Goal: Information Seeking & Learning: Find specific page/section

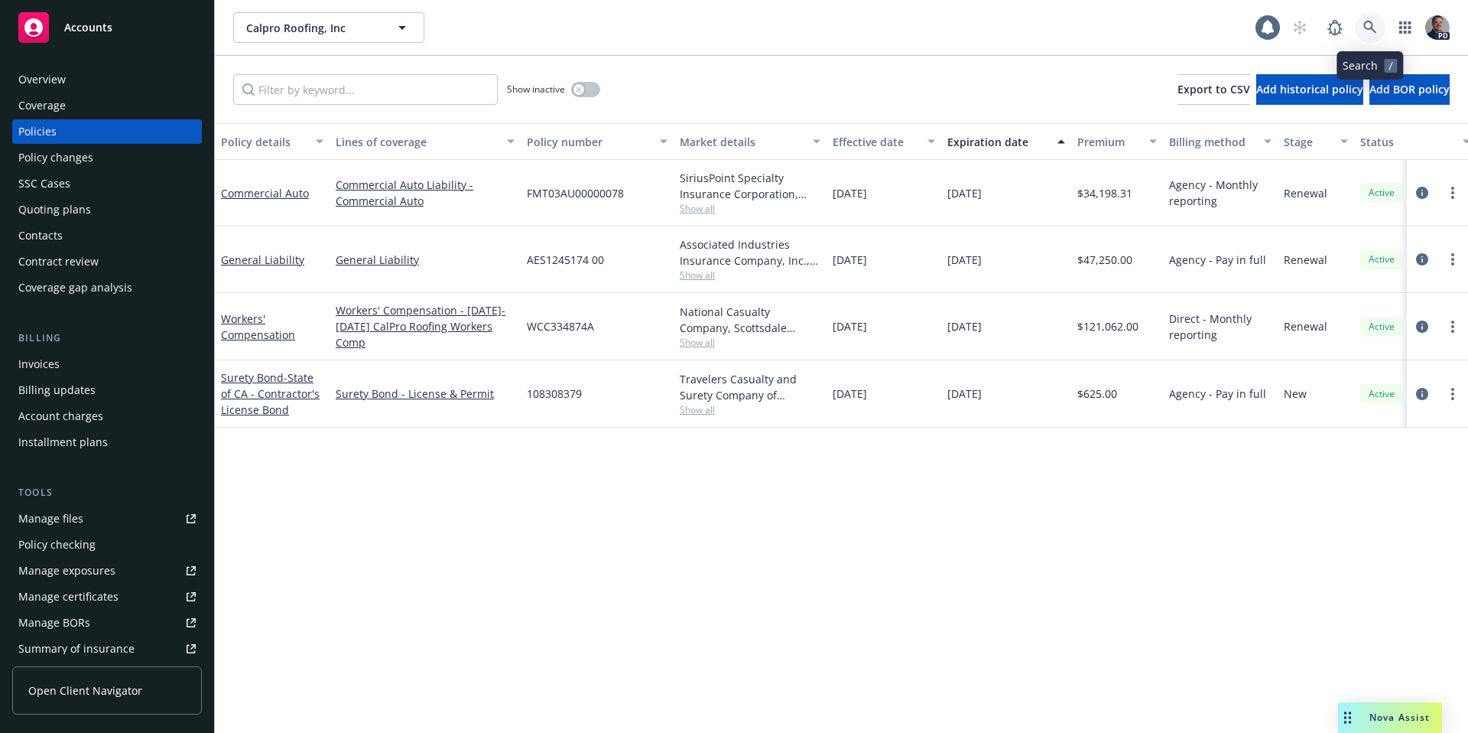
click at [1376, 28] on icon at bounding box center [1370, 28] width 14 height 14
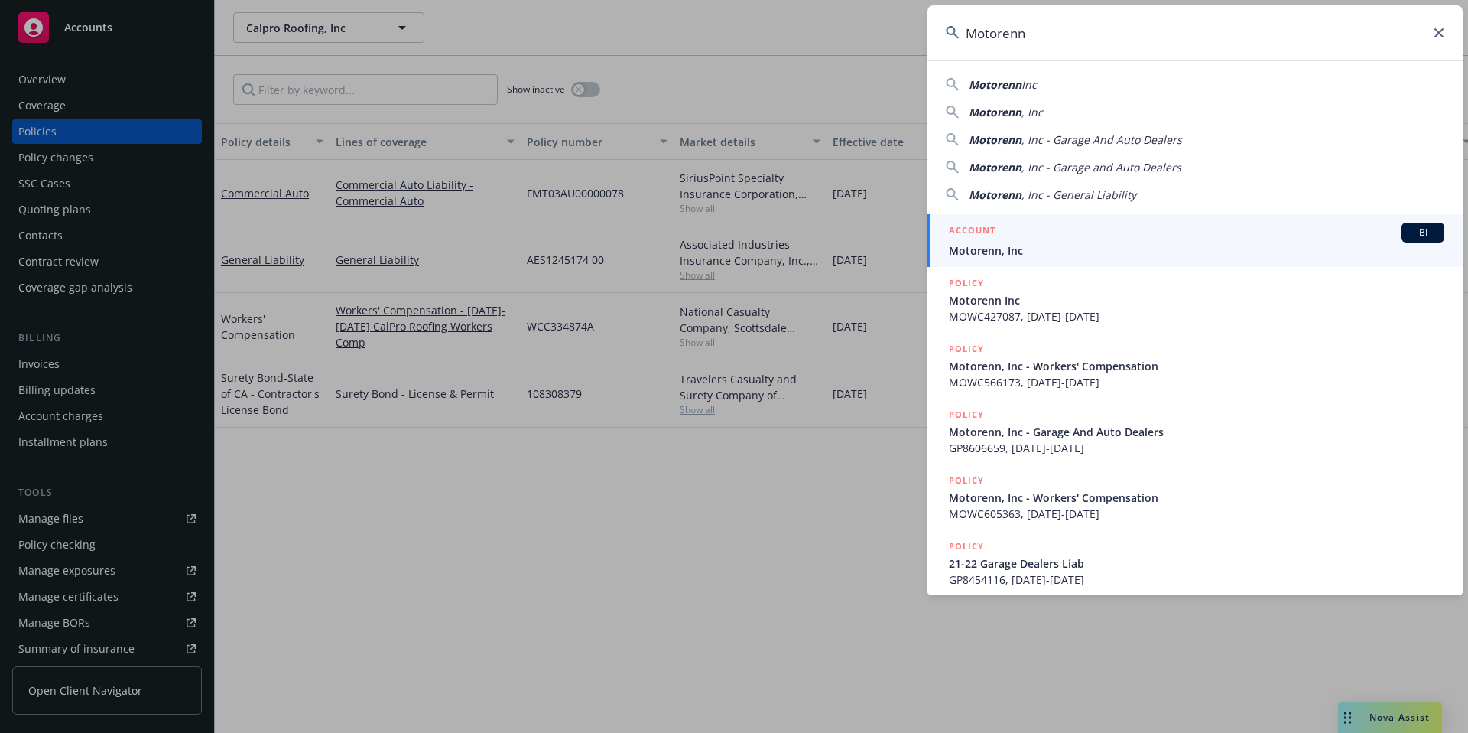
type input "Motorenn"
click at [1016, 237] on div "ACCOUNT BI" at bounding box center [1197, 233] width 496 height 20
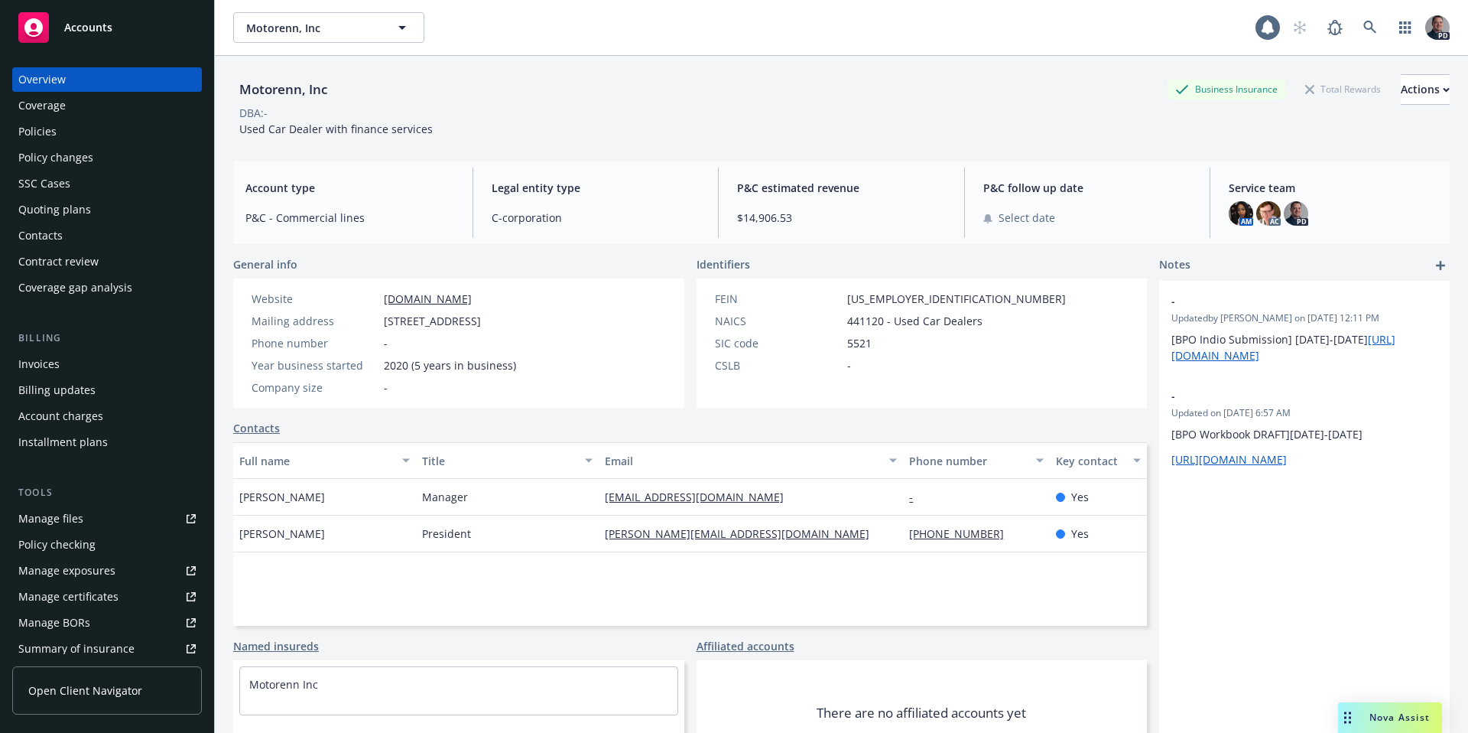
click at [38, 111] on div "Coverage" at bounding box center [41, 105] width 47 height 24
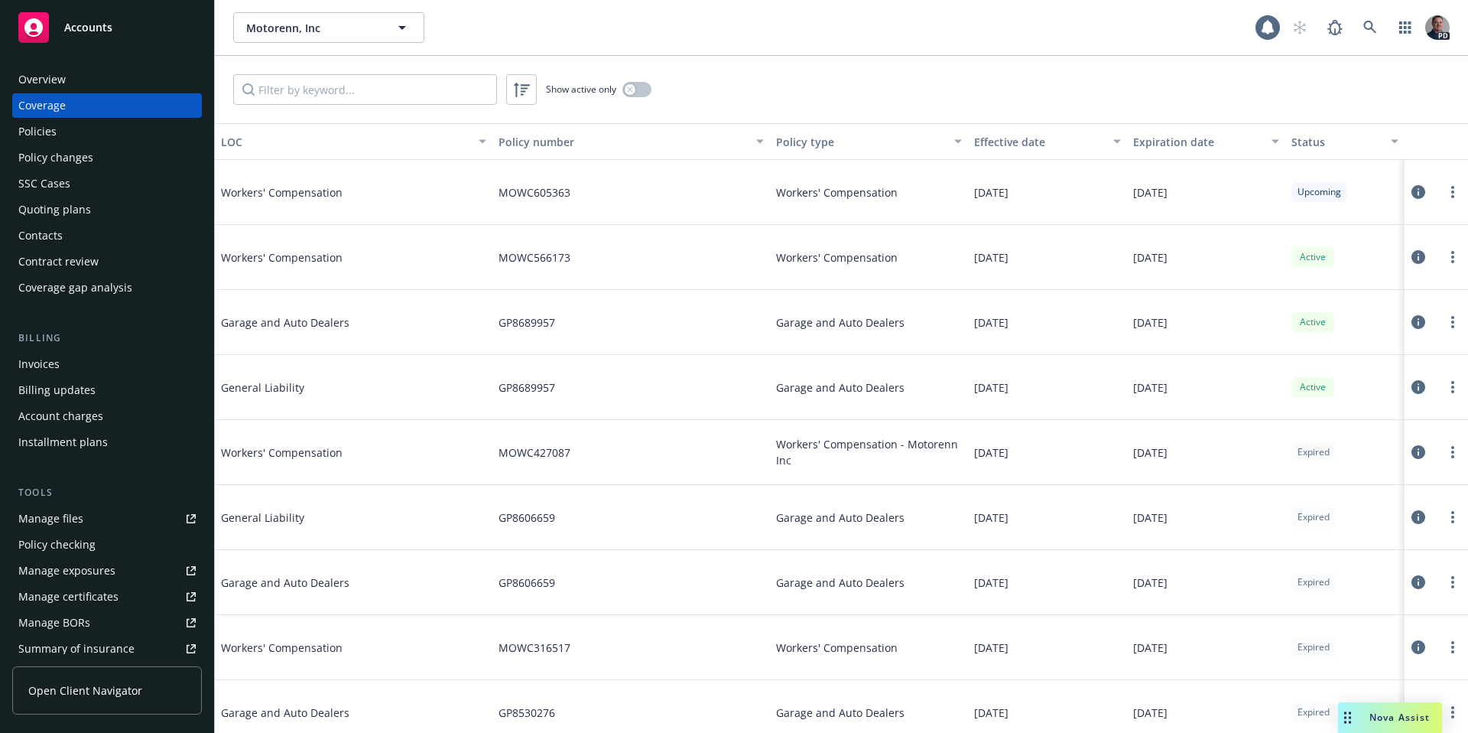
click at [50, 142] on div "Policies" at bounding box center [37, 131] width 38 height 24
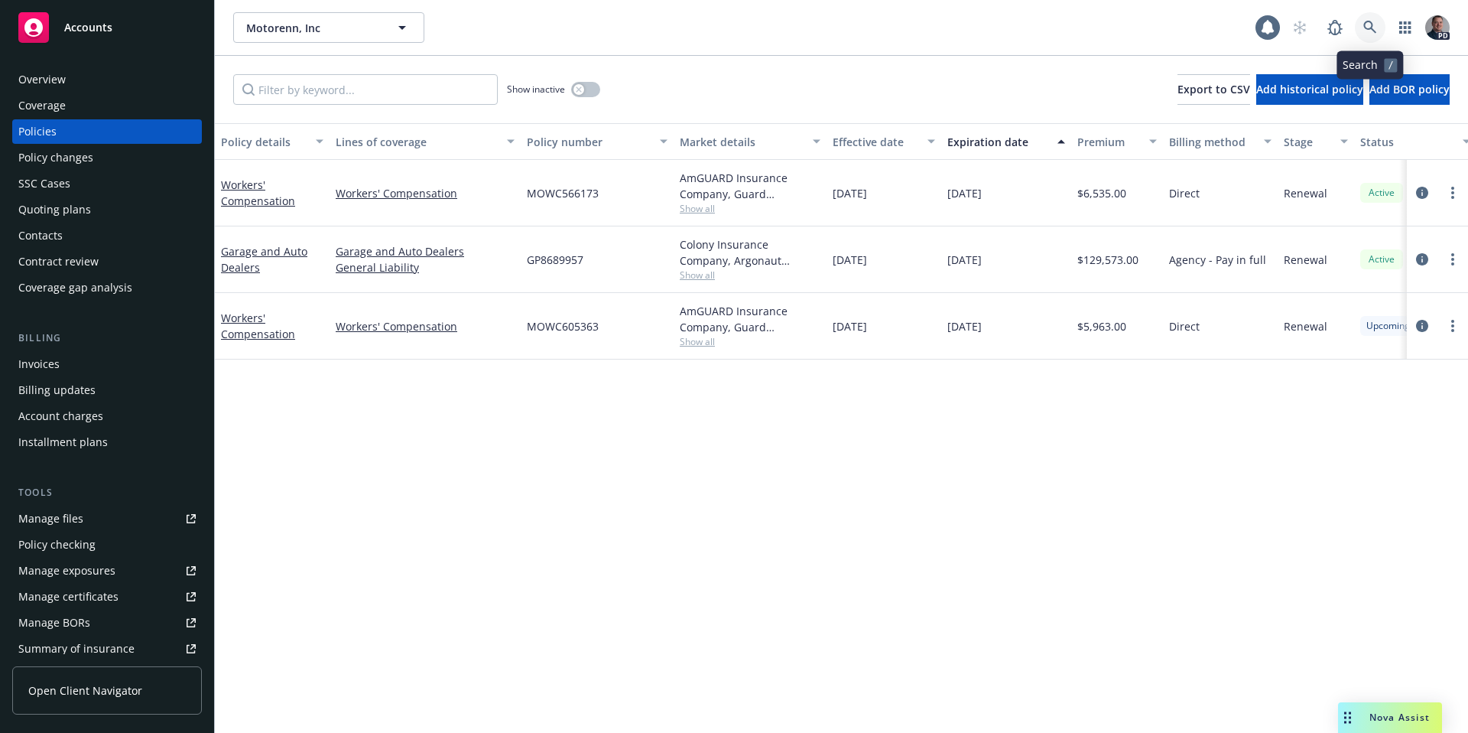
click at [1359, 29] on link at bounding box center [1370, 27] width 31 height 31
click at [1360, 27] on link at bounding box center [1370, 27] width 31 height 31
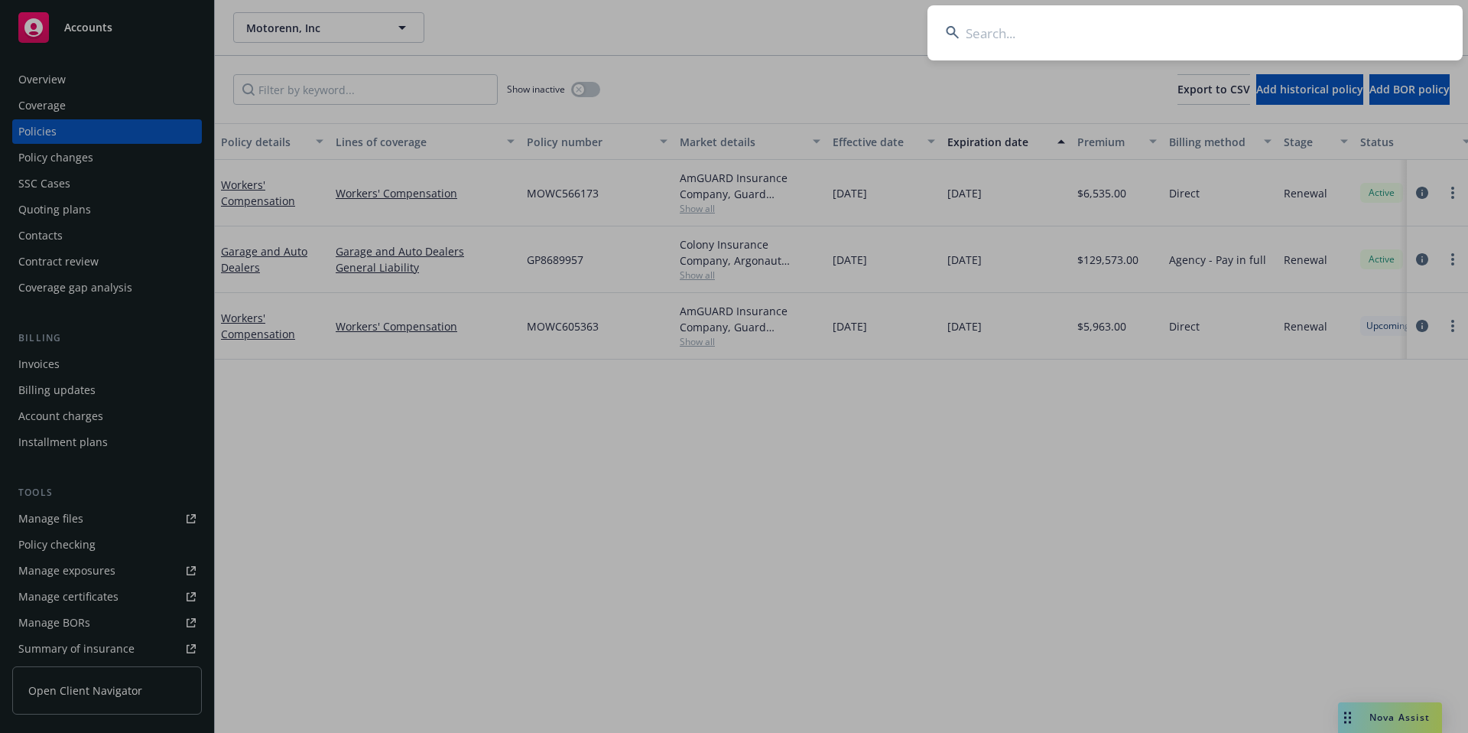
type input "P"
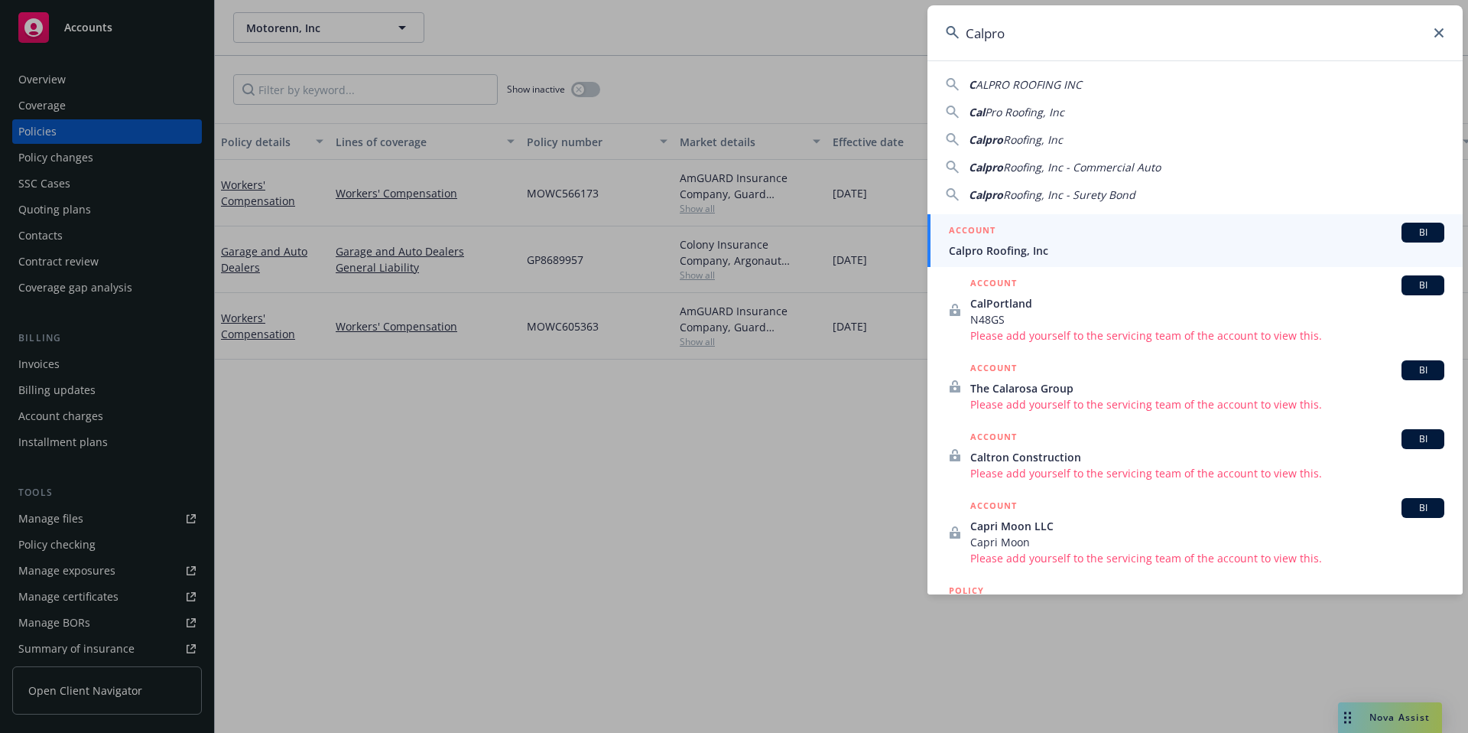
type input "Calpro"
drag, startPoint x: 1074, startPoint y: 234, endPoint x: 1081, endPoint y: 228, distance: 9.2
click at [1075, 233] on div "ACCOUNT BI" at bounding box center [1197, 233] width 496 height 20
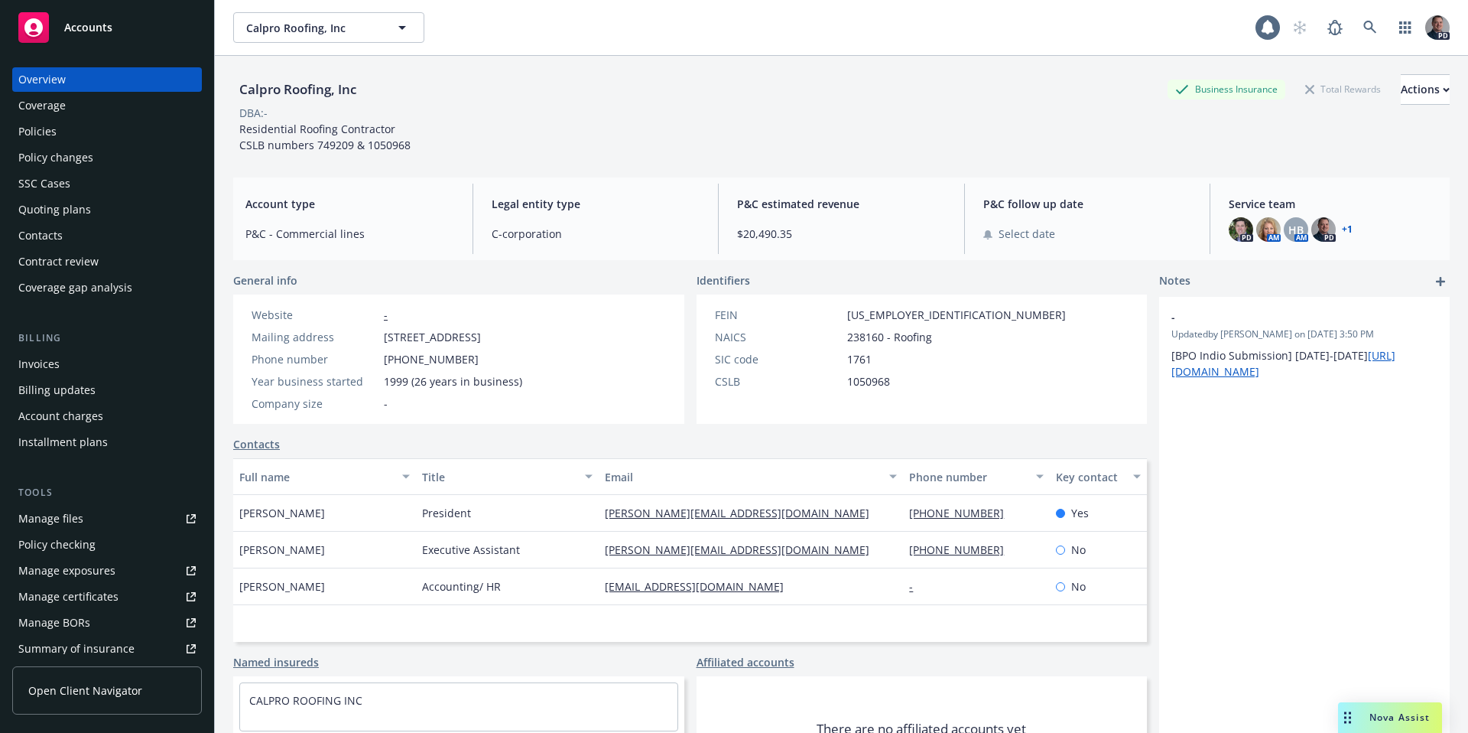
click at [54, 134] on div "Policies" at bounding box center [37, 131] width 38 height 24
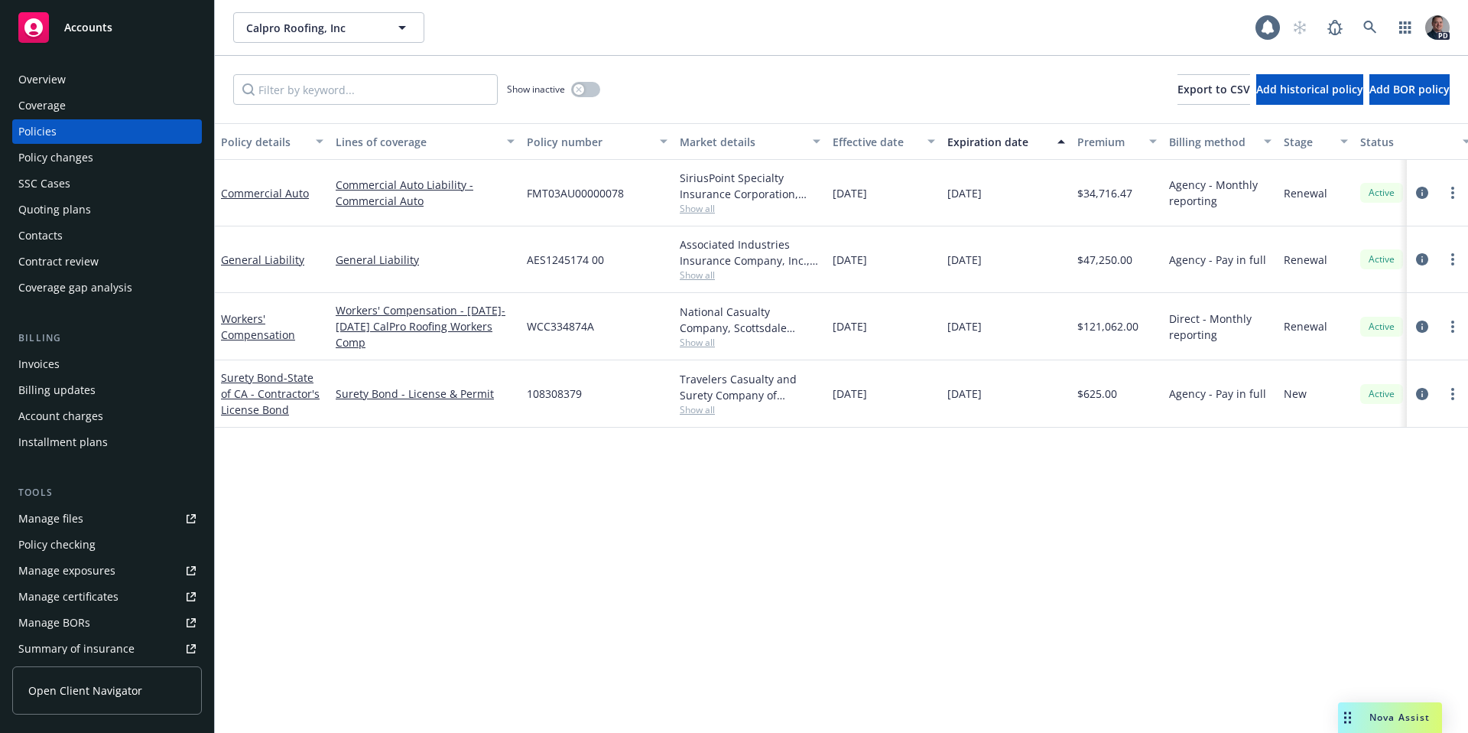
click at [43, 347] on div "Billing Invoices Billing updates Account charges Installment plans" at bounding box center [107, 392] width 190 height 124
click at [44, 358] on div "Invoices" at bounding box center [38, 364] width 41 height 24
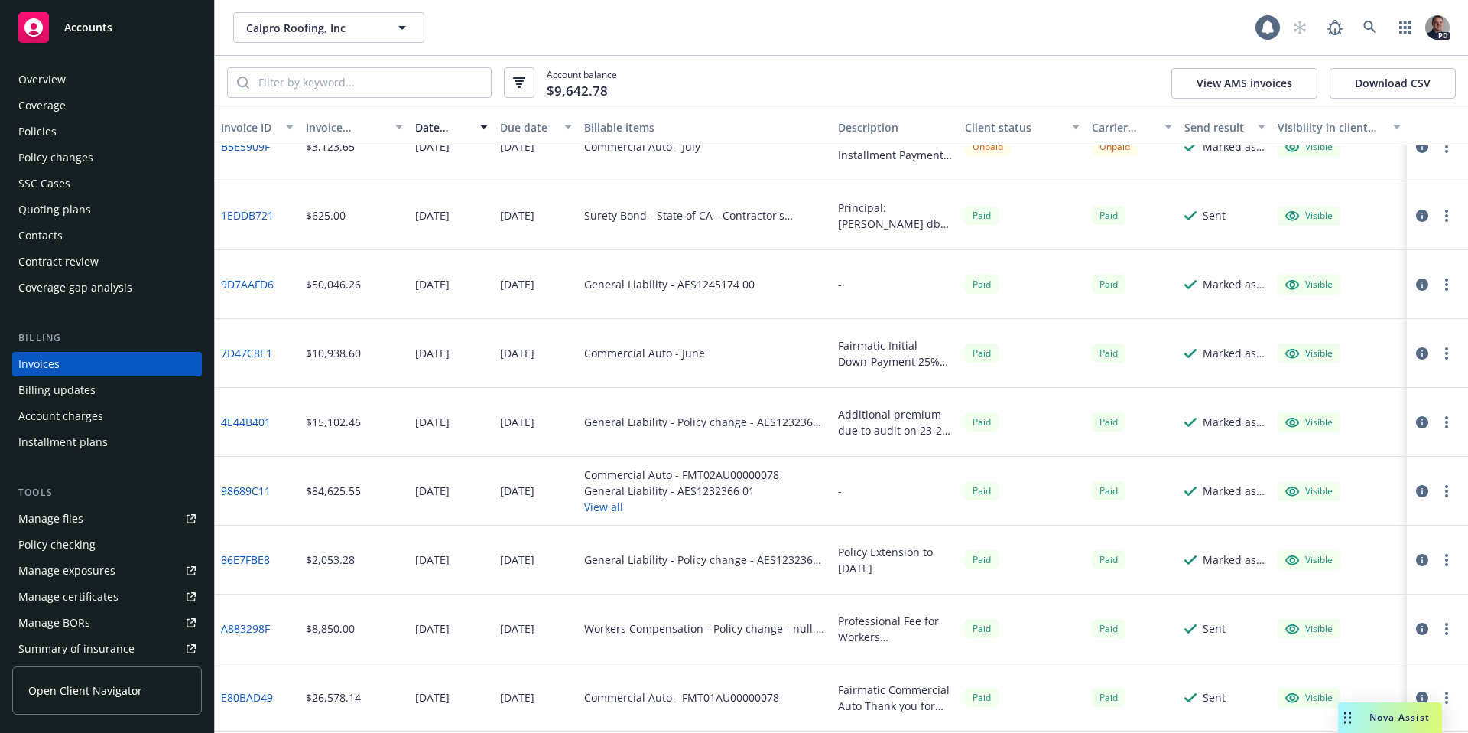
scroll to position [240, 0]
click at [613, 507] on button "View all" at bounding box center [681, 506] width 195 height 16
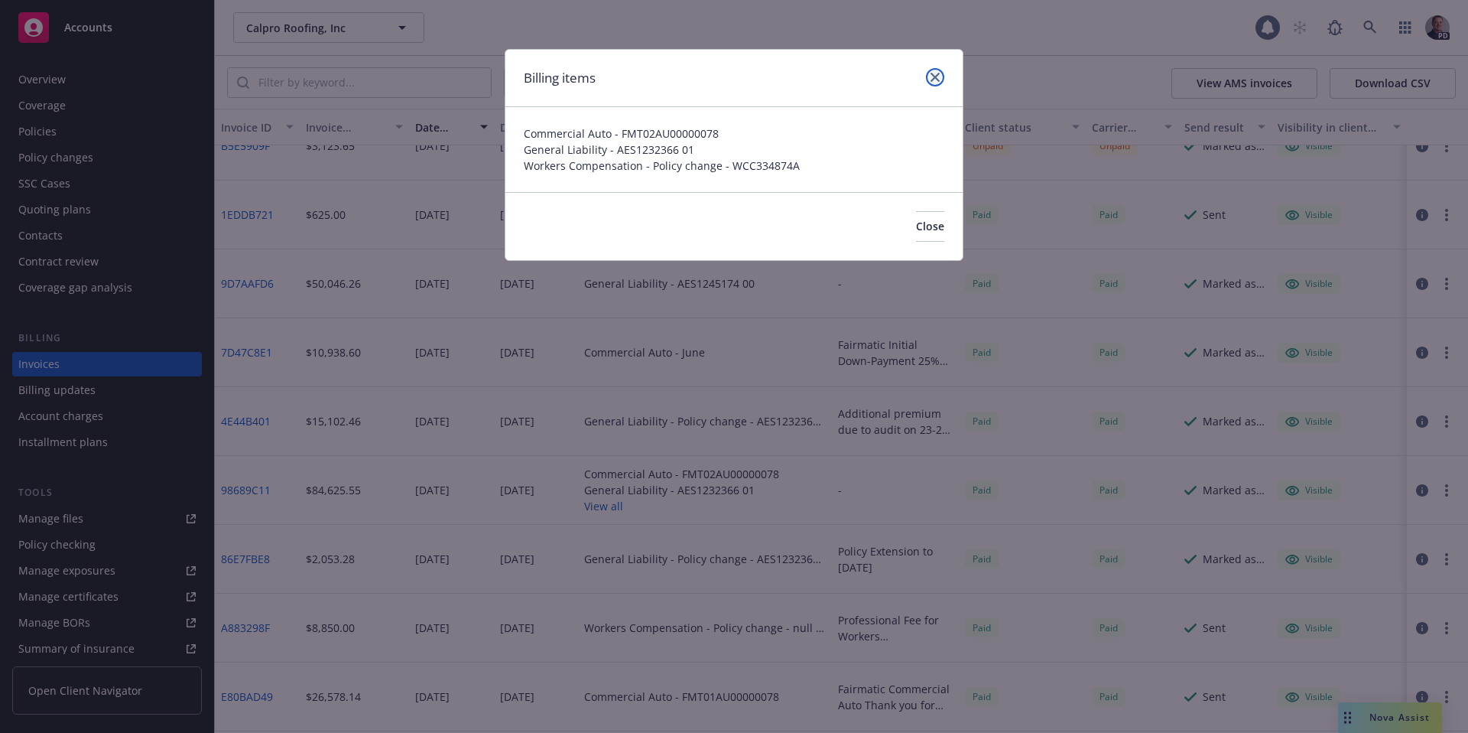
click at [938, 76] on icon "close" at bounding box center [935, 77] width 9 height 9
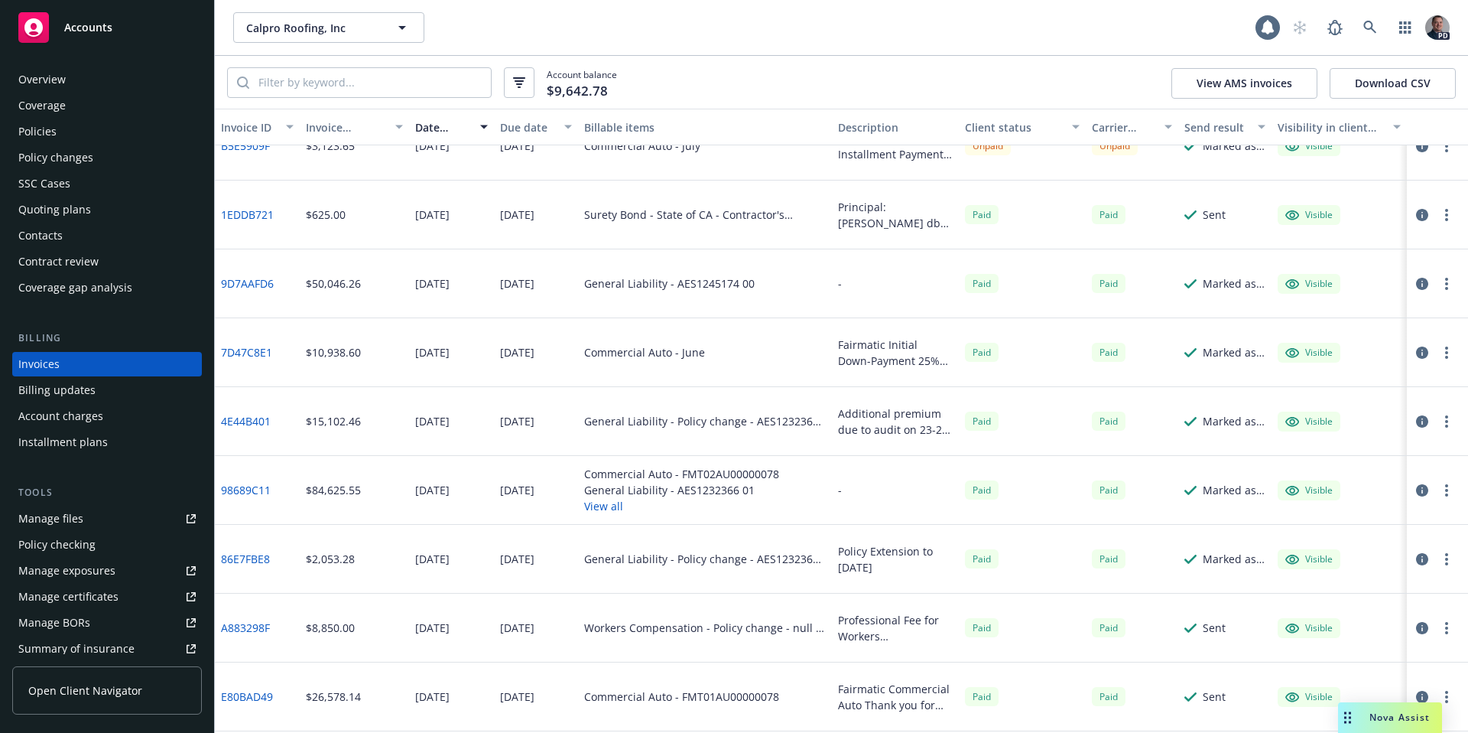
click at [19, 122] on div "Policies" at bounding box center [37, 131] width 38 height 24
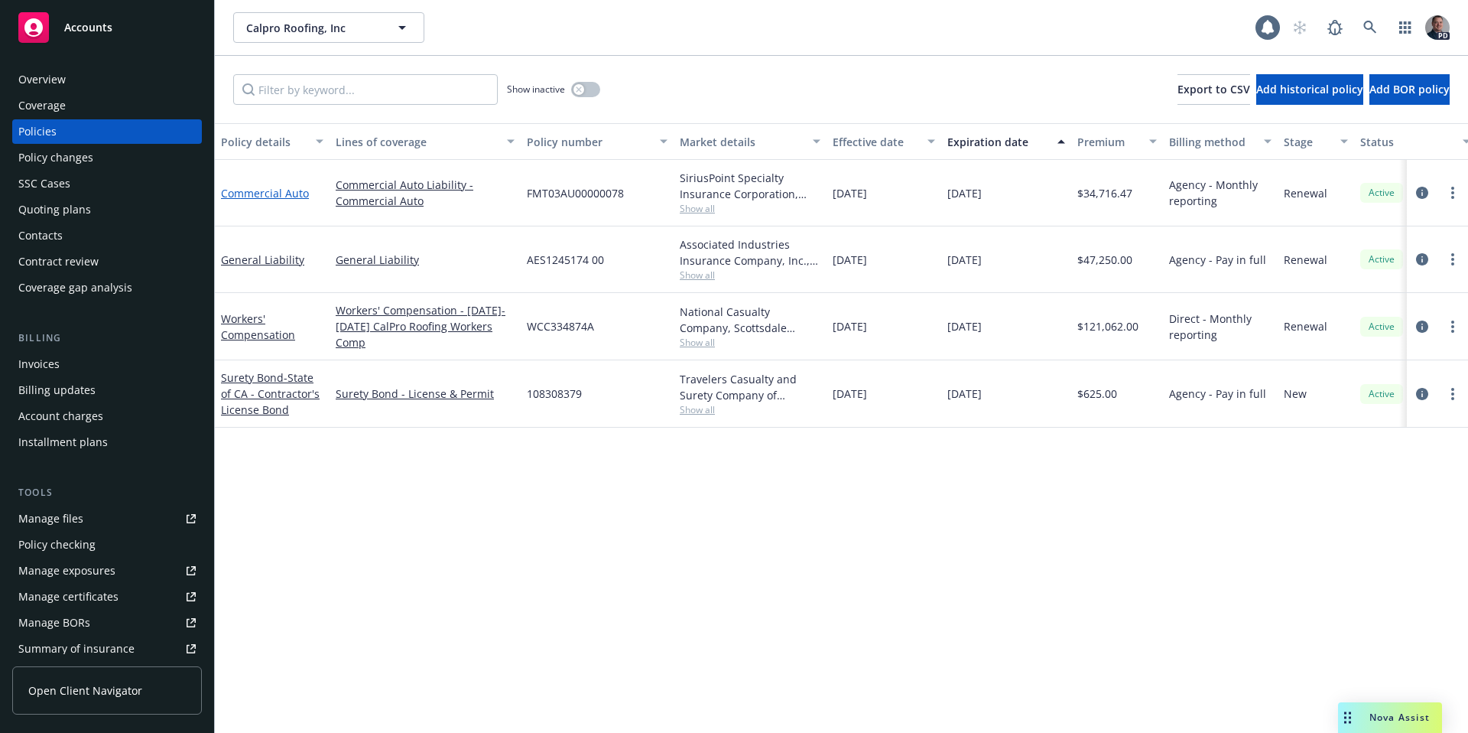
click at [239, 193] on link "Commercial Auto" at bounding box center [265, 193] width 88 height 15
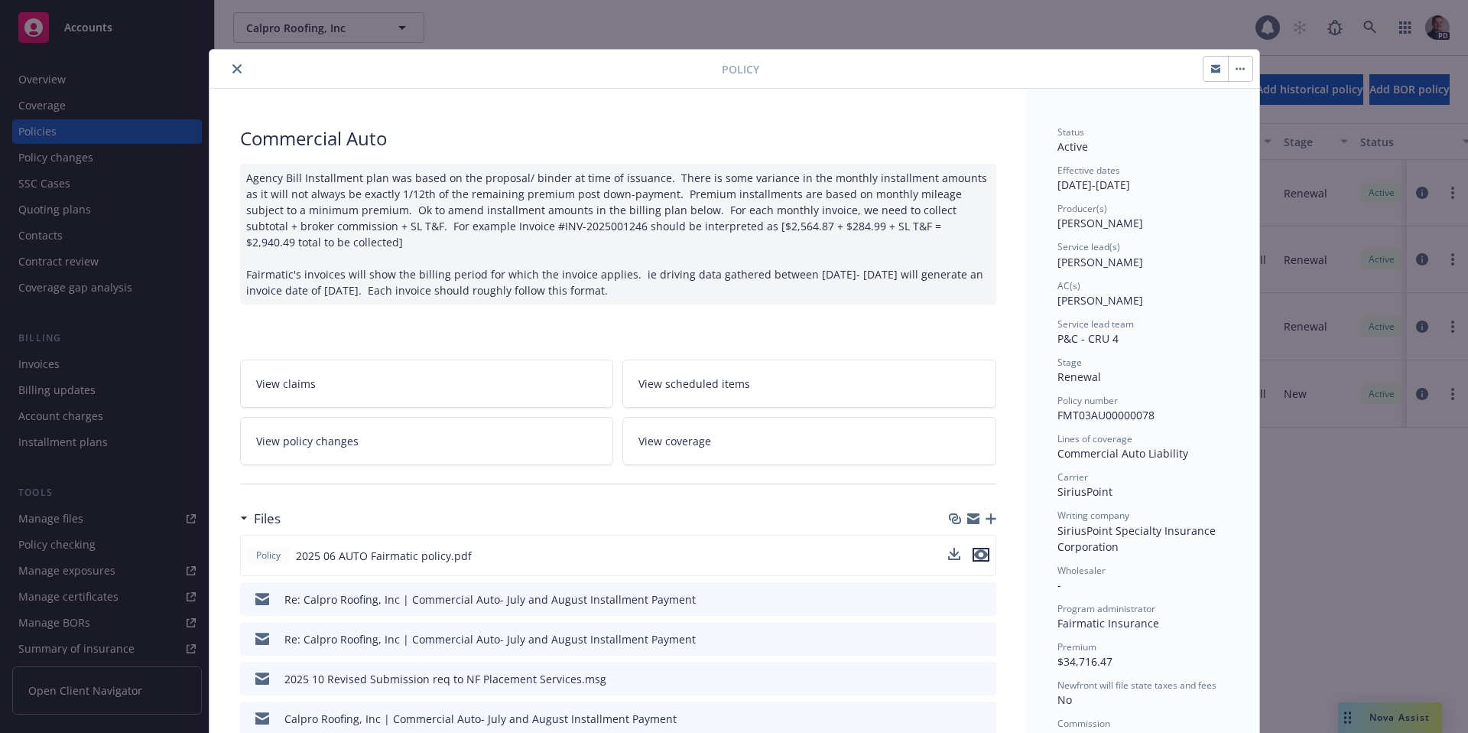
click at [974, 556] on icon "preview file" at bounding box center [981, 554] width 14 height 11
